Goal: Information Seeking & Learning: Learn about a topic

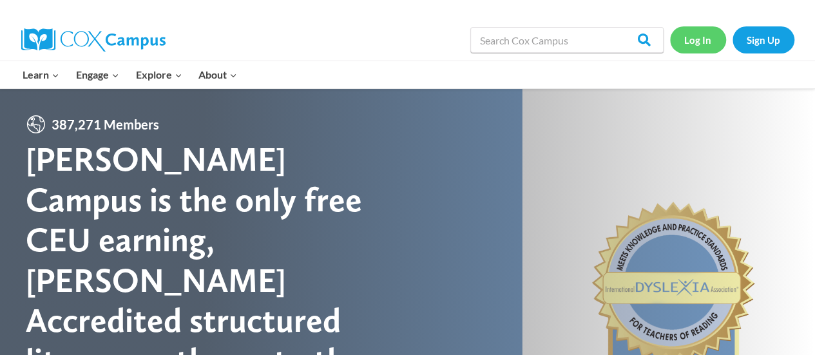
click at [697, 43] on link "Log In" at bounding box center [698, 39] width 56 height 26
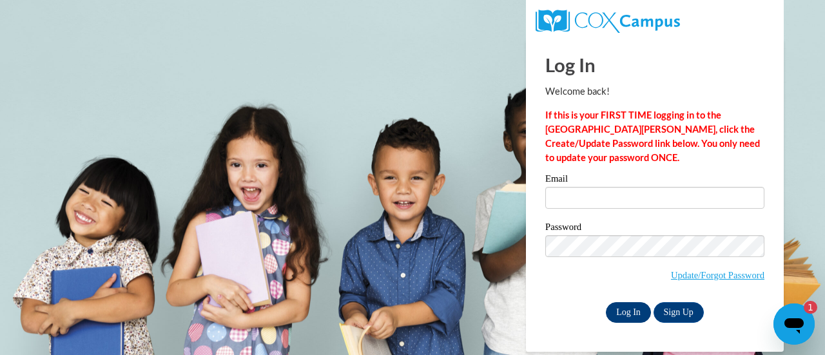
type input "[PERSON_NAME][EMAIL_ADDRESS][PERSON_NAME][DOMAIN_NAME]"
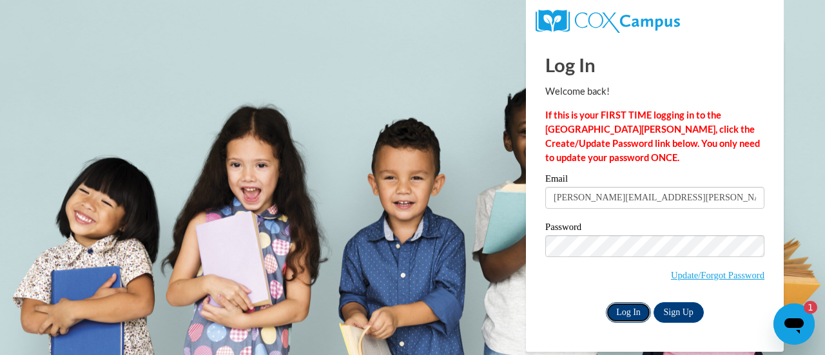
click at [634, 310] on input "Log In" at bounding box center [628, 312] width 45 height 21
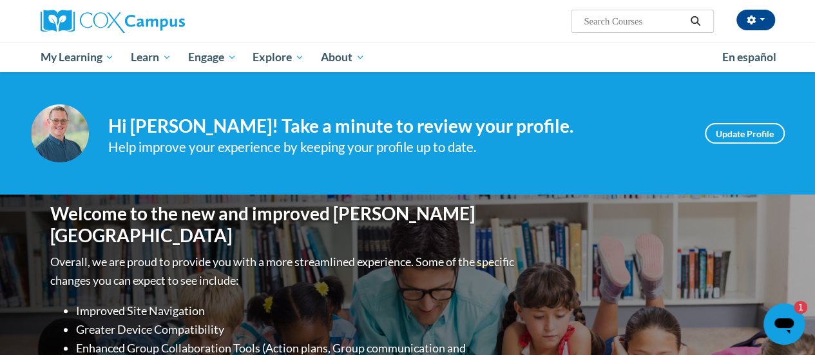
click at [606, 16] on input "Search..." at bounding box center [634, 21] width 103 height 15
type input "literacy and justice"
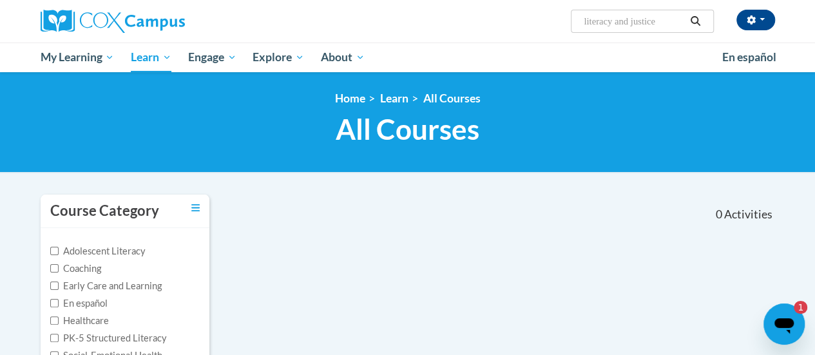
click at [659, 20] on input "literacy and justice" at bounding box center [634, 21] width 103 height 15
type input "l"
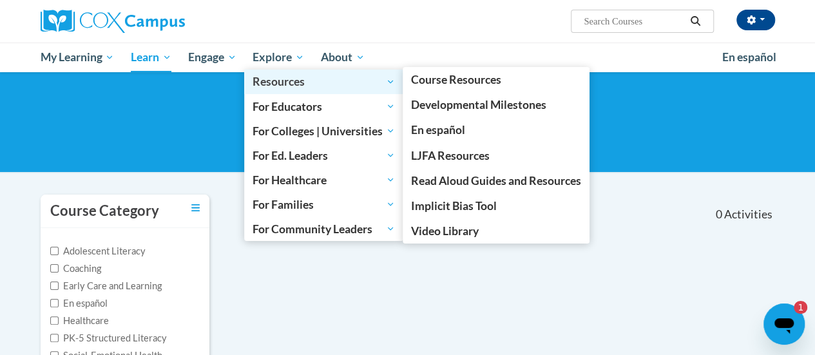
click at [276, 90] on span "Resources" at bounding box center [324, 81] width 142 height 15
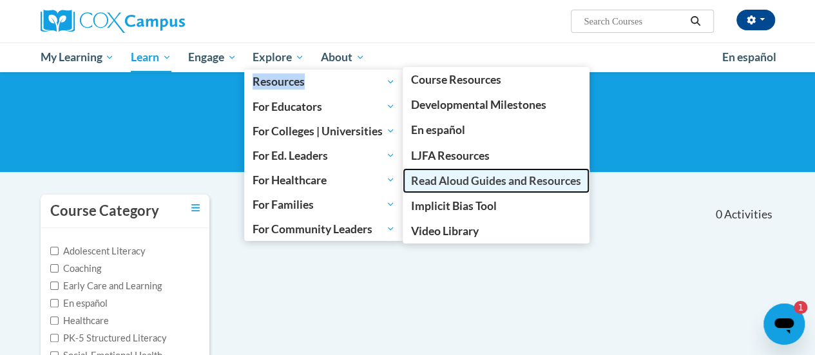
click at [473, 178] on span "Read Aloud Guides and Resources" at bounding box center [496, 181] width 170 height 14
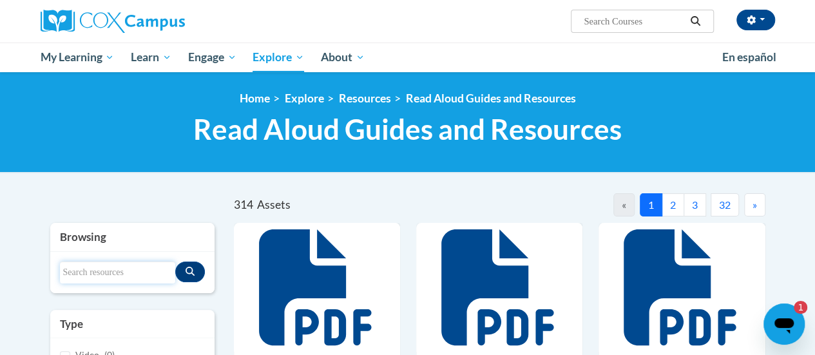
click at [150, 276] on input "Search resources" at bounding box center [117, 273] width 115 height 22
type input "literacy and justice"
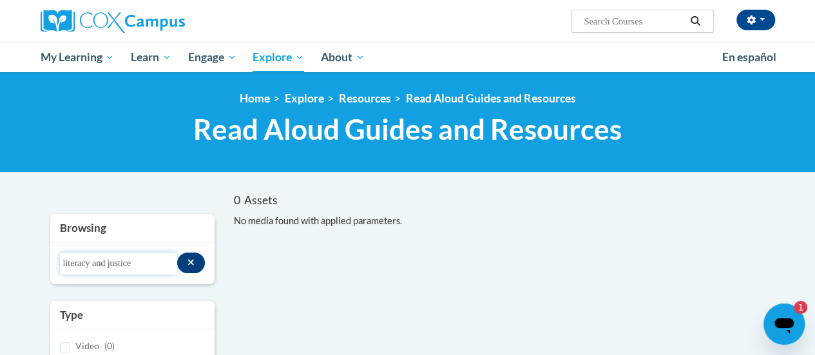
drag, startPoint x: 151, startPoint y: 260, endPoint x: 71, endPoint y: 264, distance: 80.0
click at [71, 264] on input "literacy and justice" at bounding box center [119, 264] width 118 height 22
